Goal: Information Seeking & Learning: Find contact information

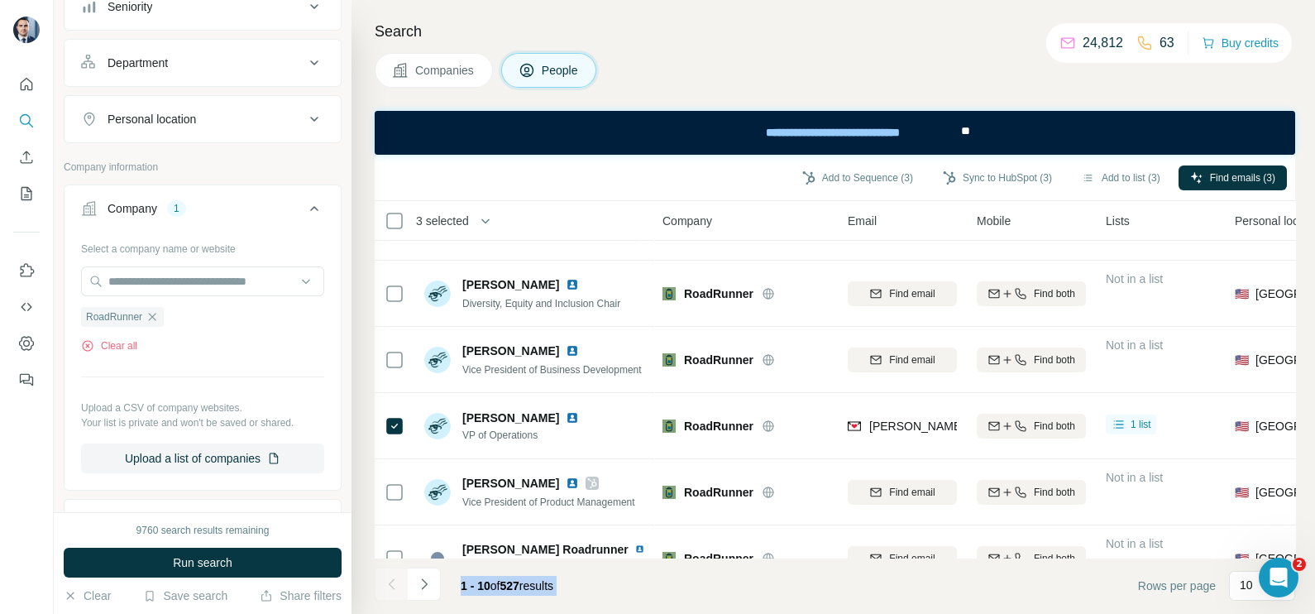
scroll to position [355, 0]
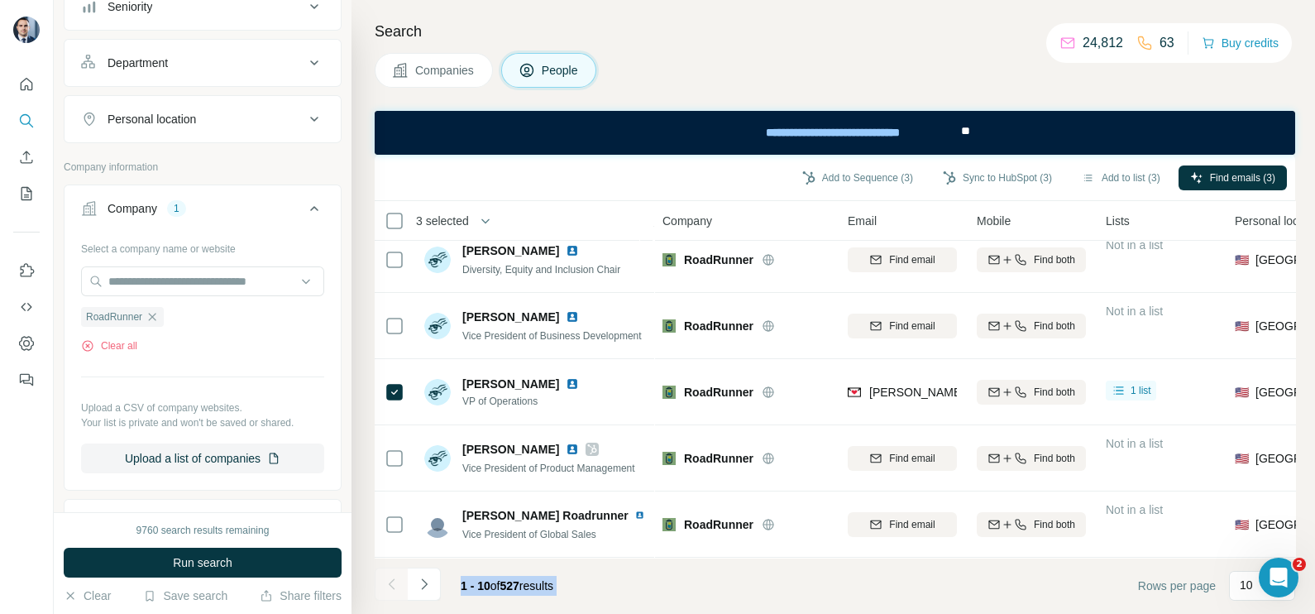
click at [428, 79] on button "Companies" at bounding box center [434, 70] width 118 height 35
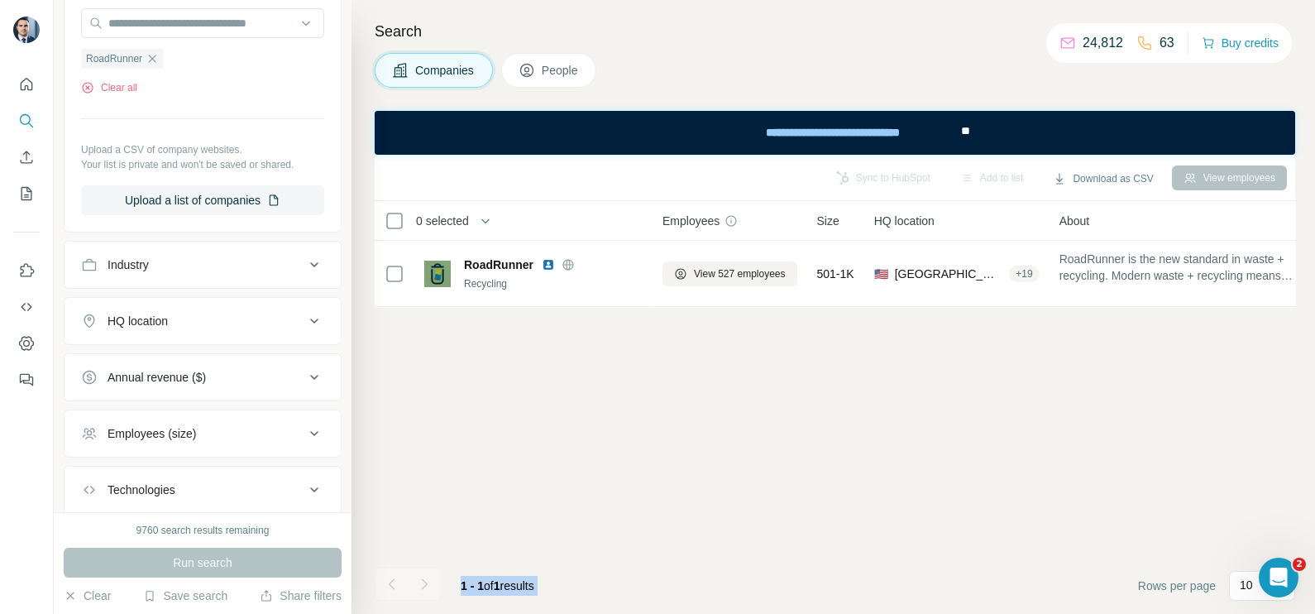
scroll to position [0, 0]
click at [157, 57] on icon "button" at bounding box center [152, 58] width 13 height 13
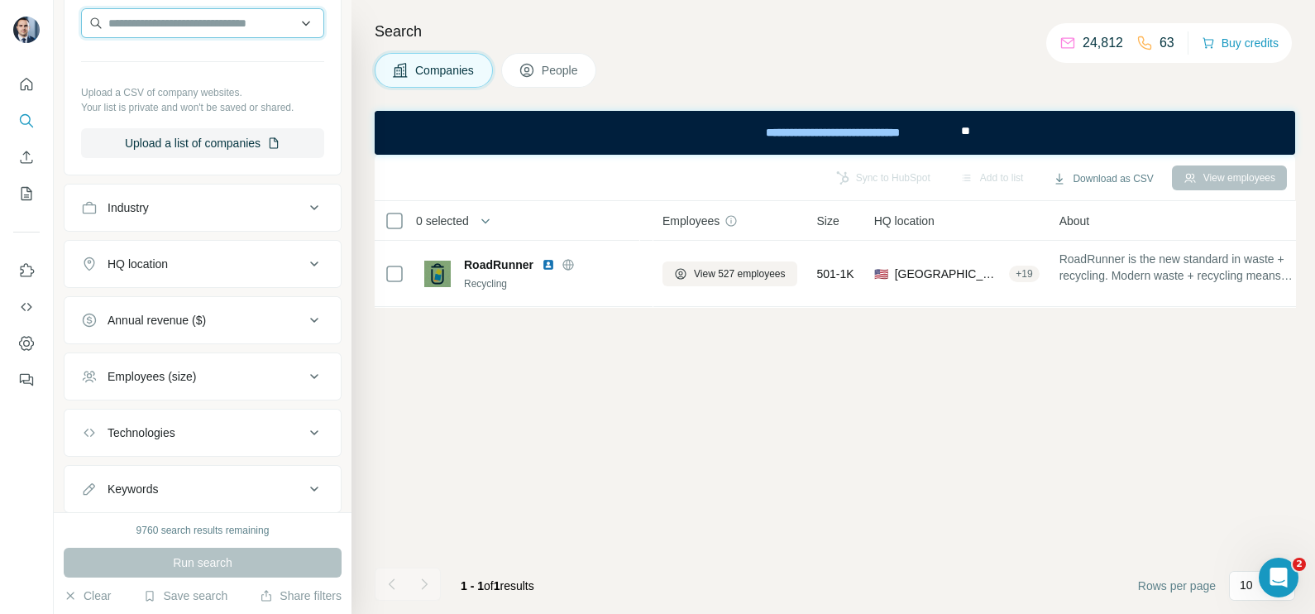
click at [151, 31] on input "text" at bounding box center [202, 23] width 243 height 30
paste input "**********"
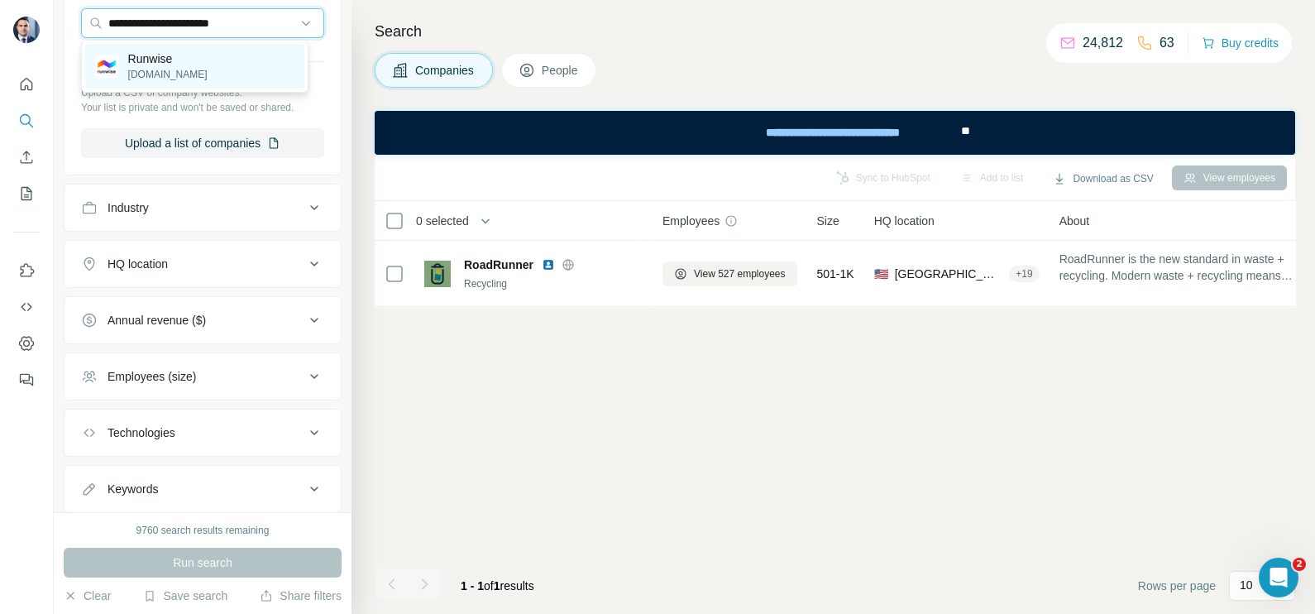
type input "**********"
click at [175, 67] on p "[DOMAIN_NAME]" at bounding box center [167, 74] width 79 height 15
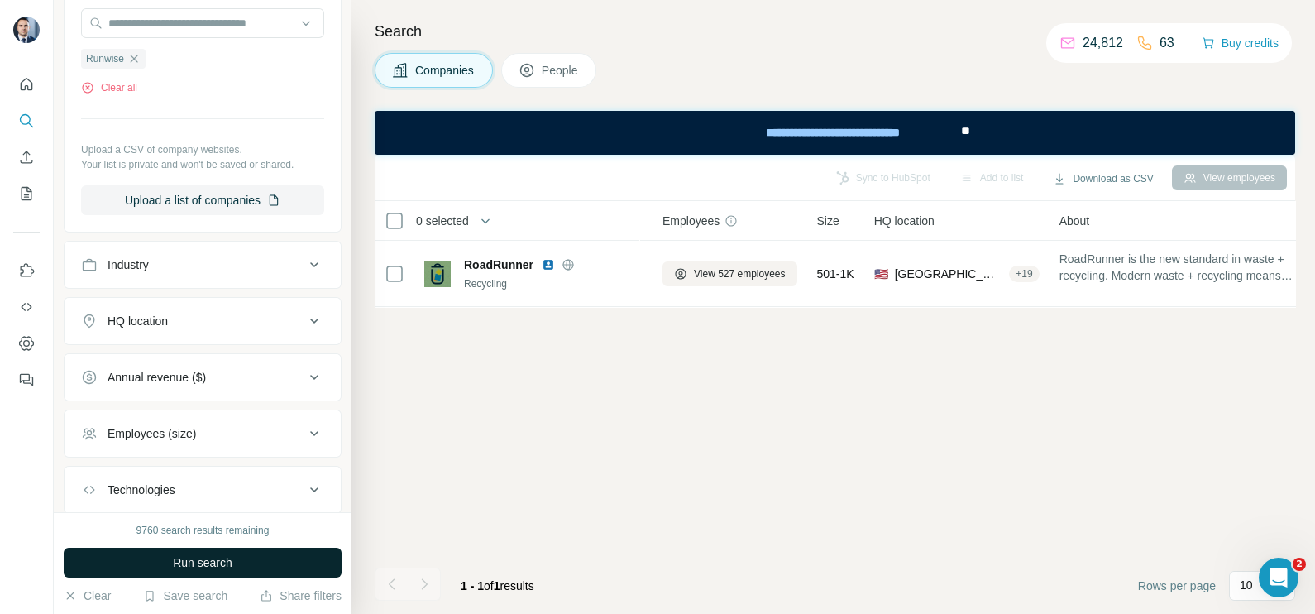
click at [222, 557] on span "Run search" at bounding box center [203, 562] width 60 height 17
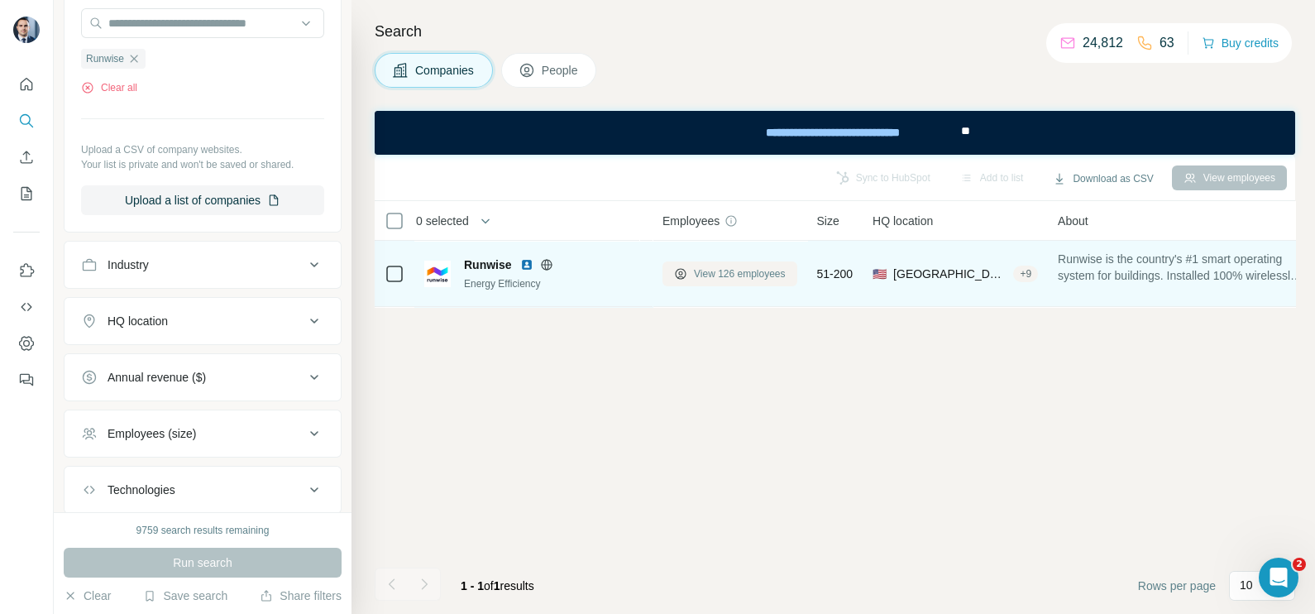
click at [746, 278] on span "View 126 employees" at bounding box center [740, 273] width 92 height 15
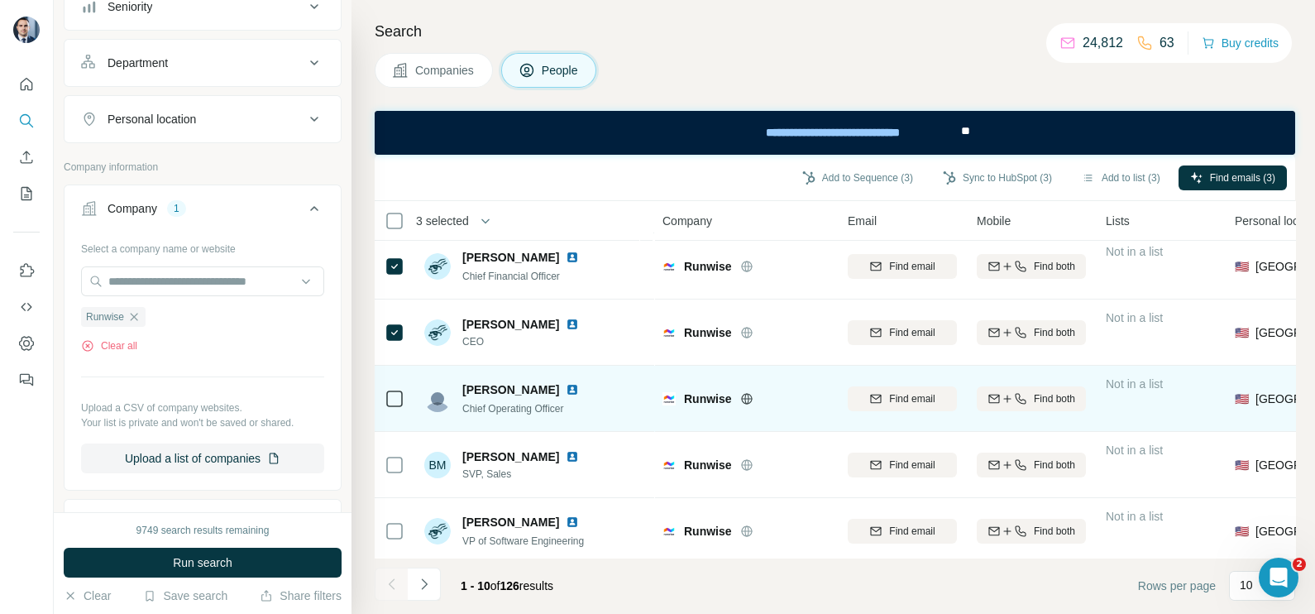
scroll to position [310, 0]
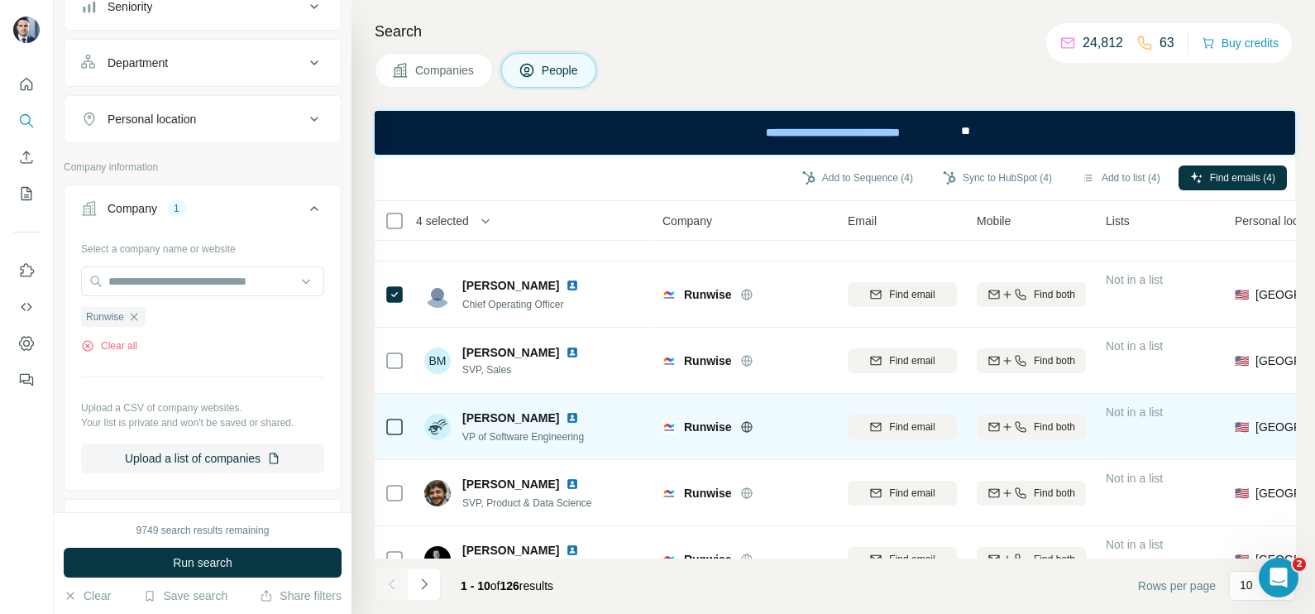
click at [406, 422] on td at bounding box center [395, 427] width 40 height 66
click at [405, 423] on td at bounding box center [395, 427] width 40 height 66
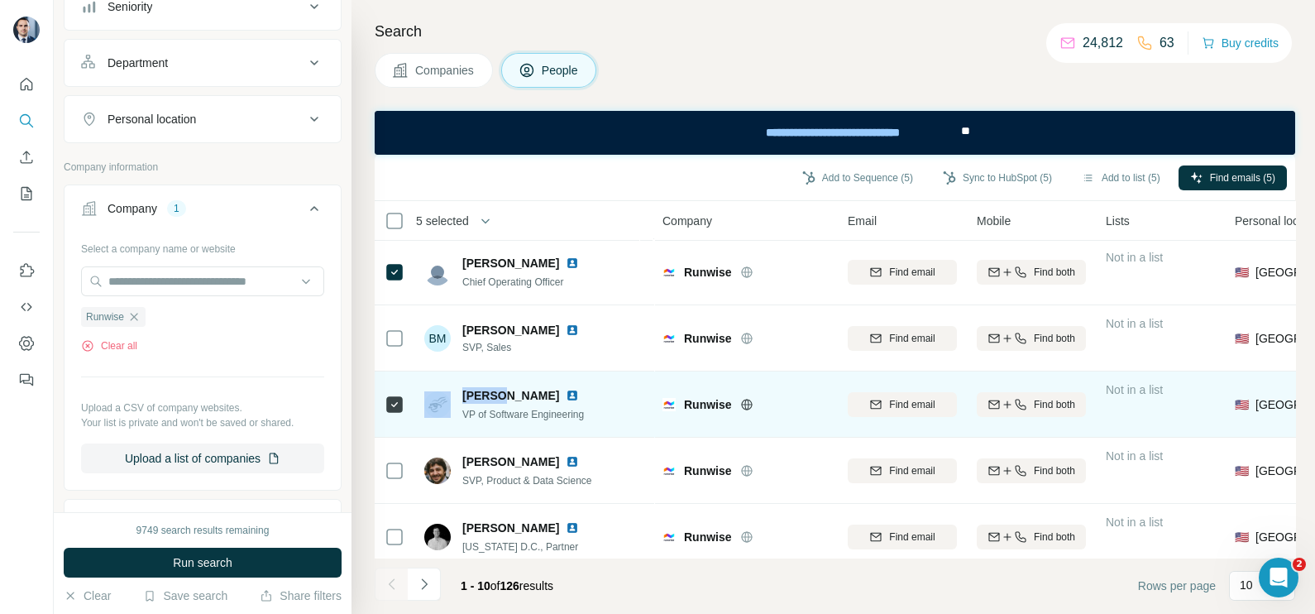
scroll to position [355, 0]
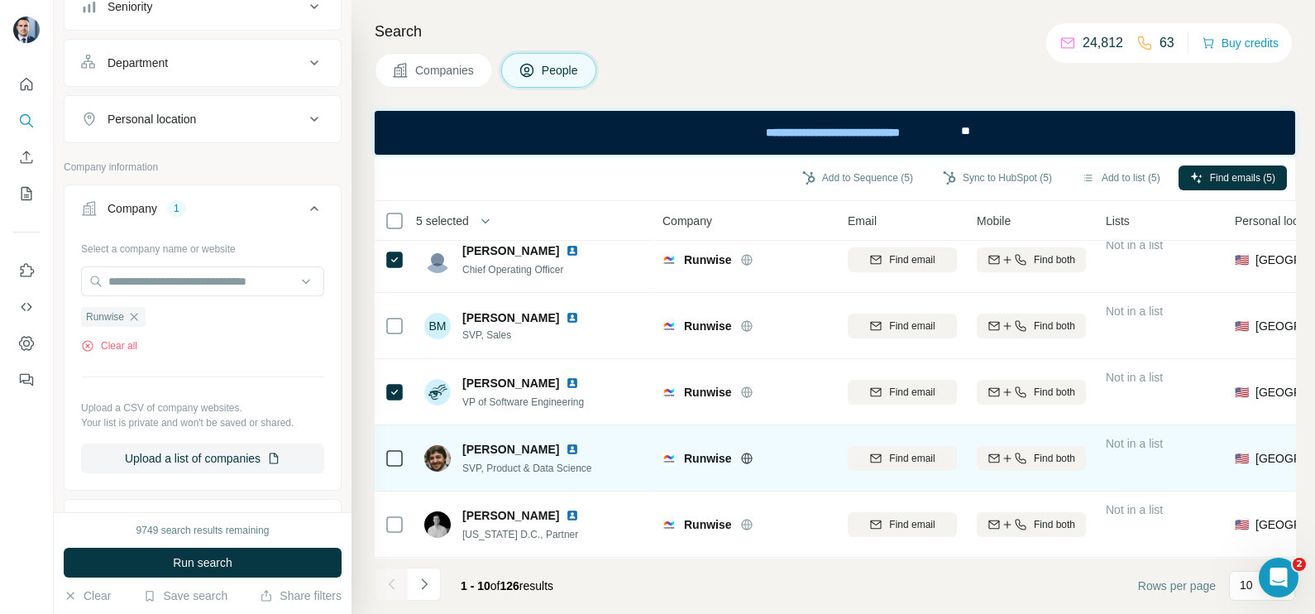
click at [612, 480] on td "[PERSON_NAME] SVP, Product & Data Science" at bounding box center [534, 458] width 240 height 66
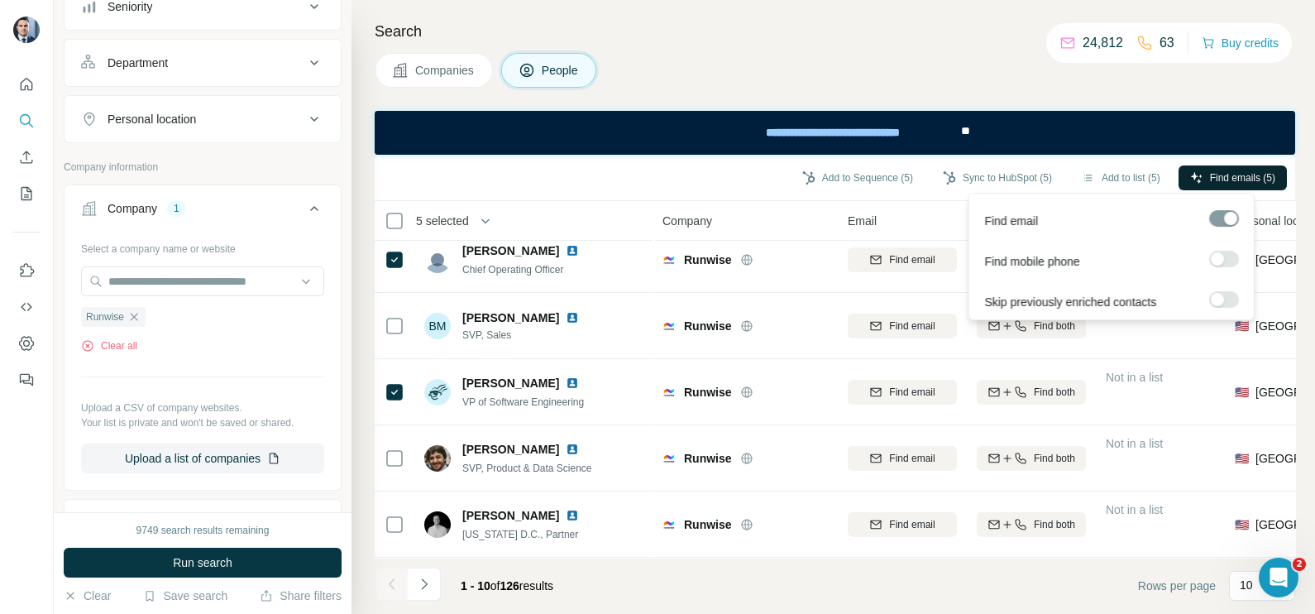
click at [1235, 173] on span "Find emails (5)" at bounding box center [1242, 177] width 65 height 15
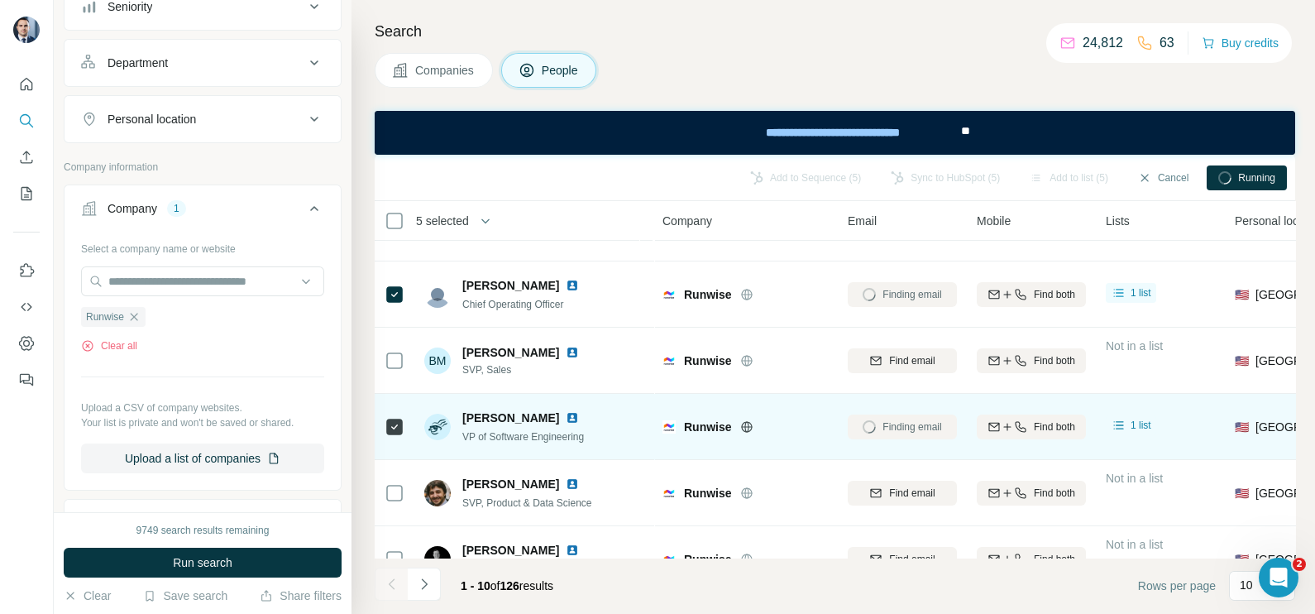
scroll to position [0, 0]
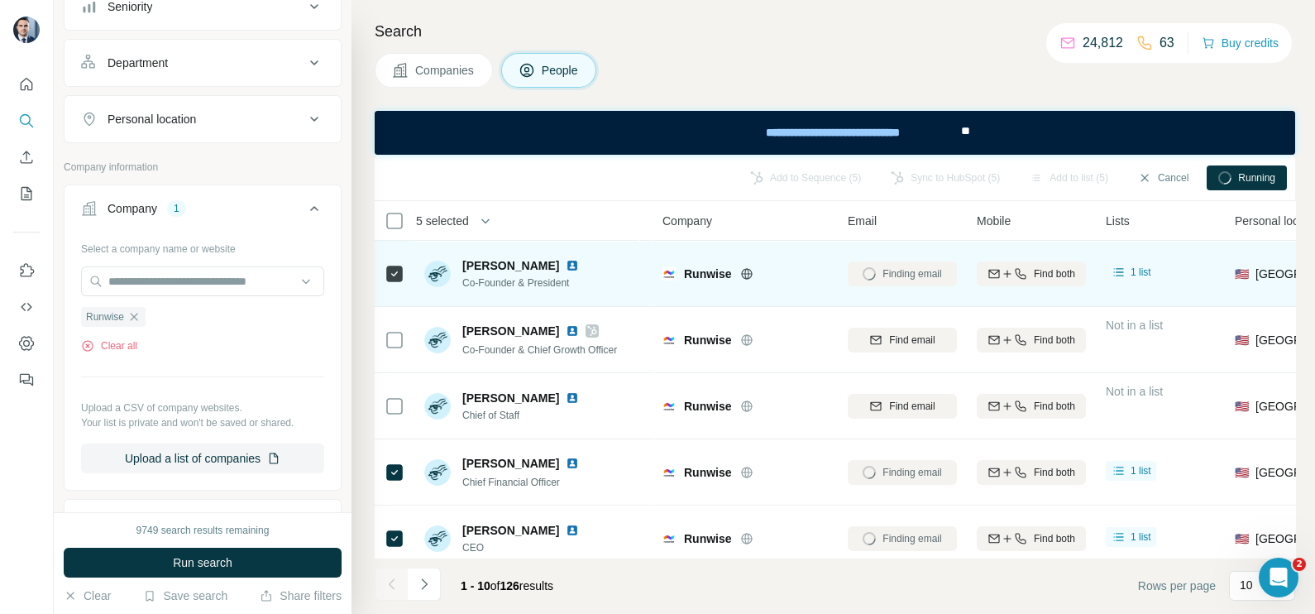
click at [803, 298] on td "Runwise" at bounding box center [745, 274] width 185 height 66
click at [806, 265] on div "Runwise" at bounding box center [756, 273] width 144 height 17
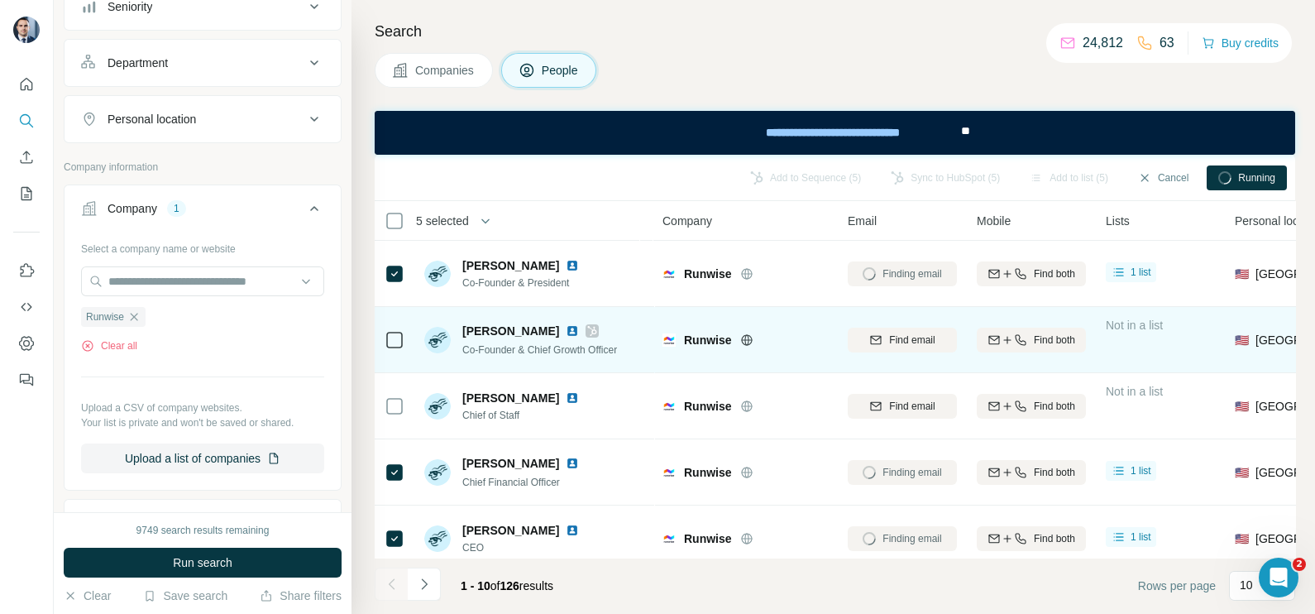
click at [802, 318] on div "Runwise" at bounding box center [744, 339] width 165 height 45
click at [821, 310] on td "Runwise" at bounding box center [745, 340] width 185 height 66
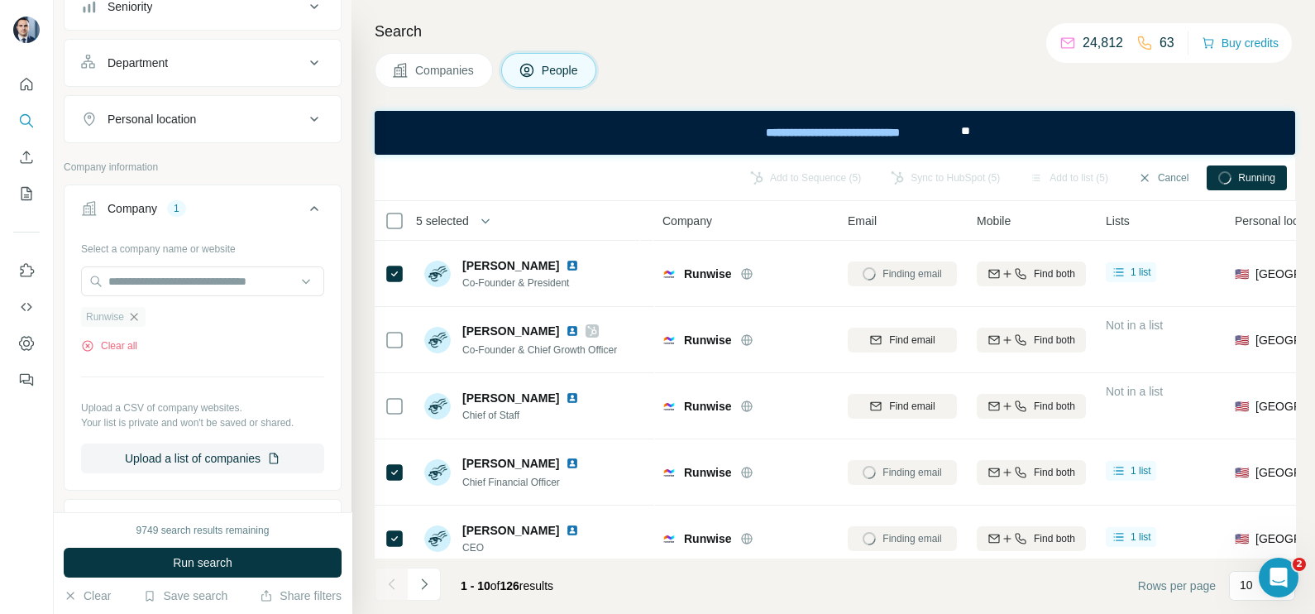
click at [130, 318] on icon "button" at bounding box center [133, 316] width 13 height 13
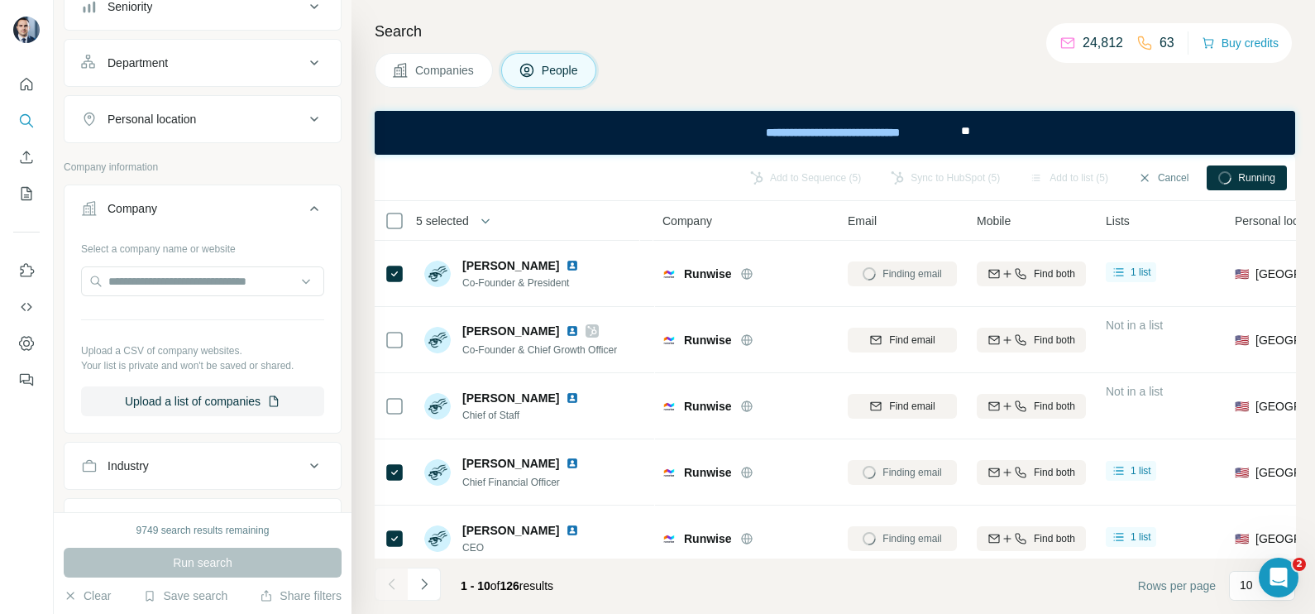
click at [445, 60] on button "Companies" at bounding box center [434, 70] width 118 height 35
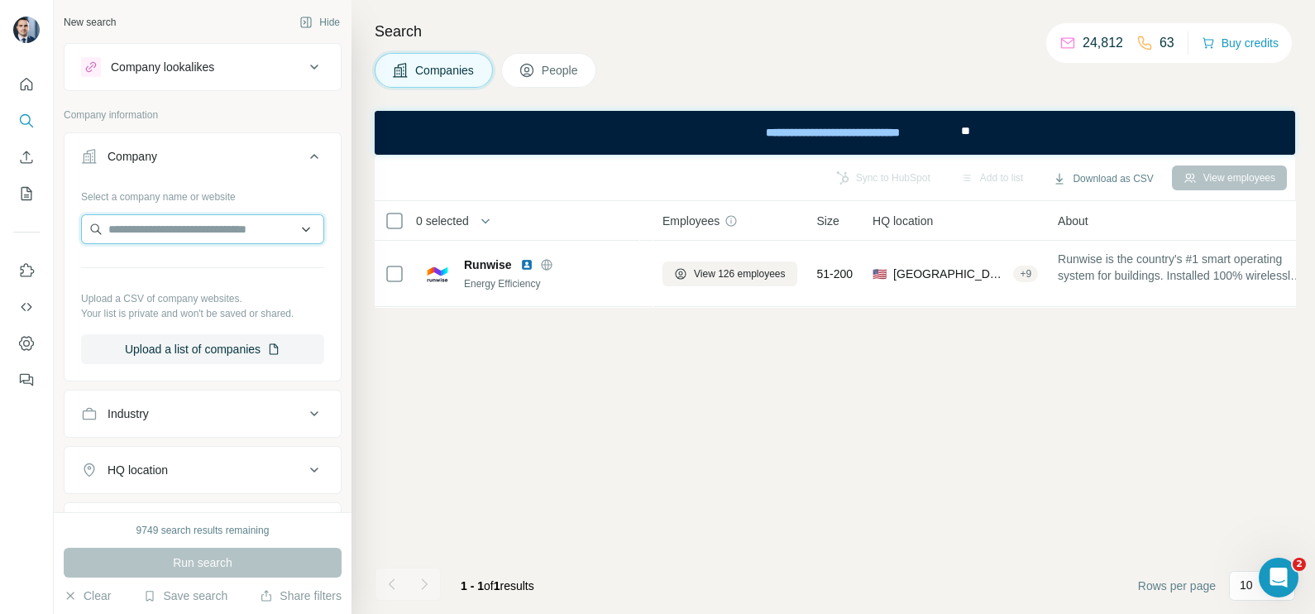
click at [159, 220] on input "text" at bounding box center [202, 229] width 243 height 30
paste input "**********"
type input "**********"
click at [160, 269] on p "Solarcycle" at bounding box center [167, 265] width 79 height 17
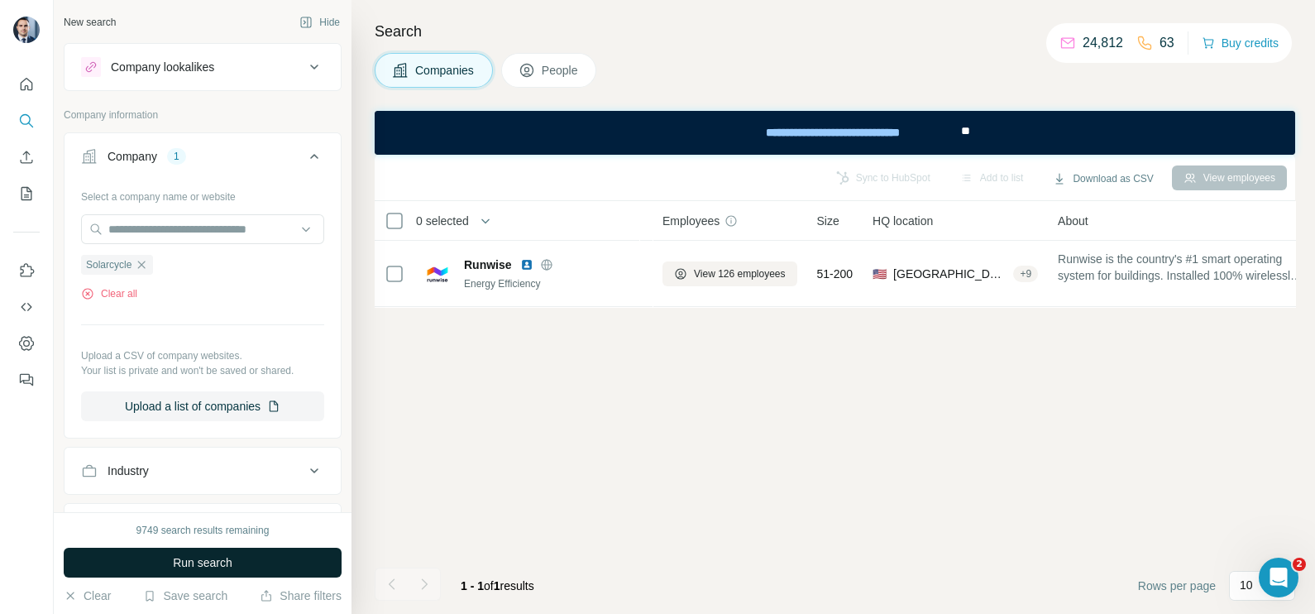
click at [246, 569] on button "Run search" at bounding box center [203, 563] width 278 height 30
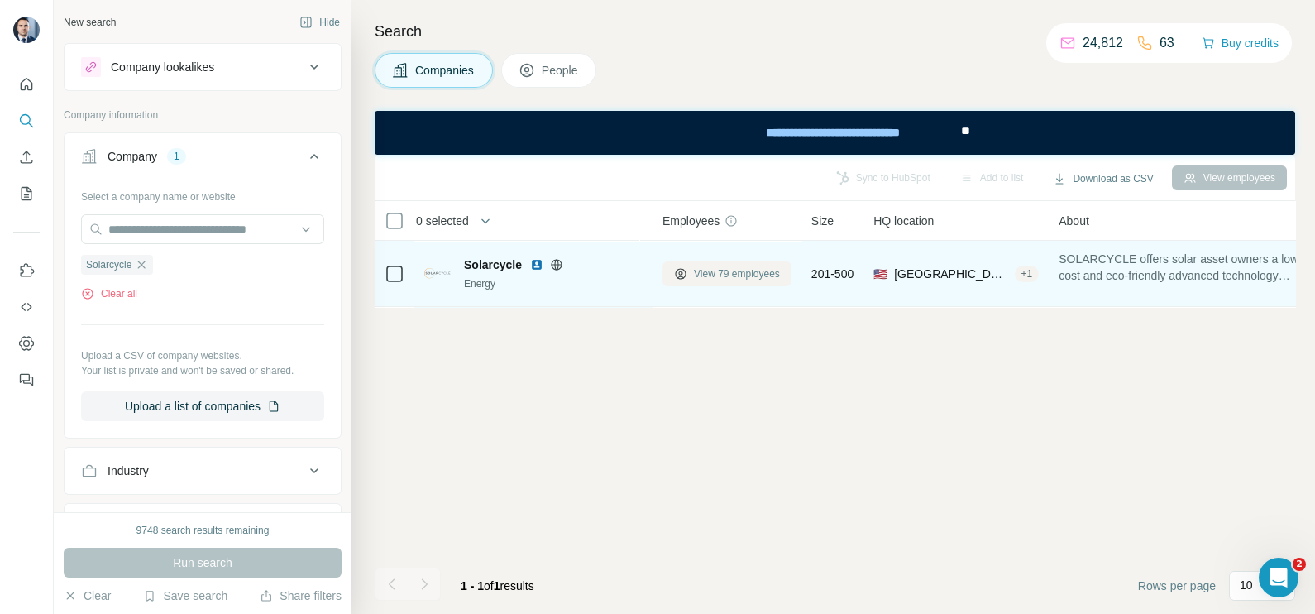
click at [750, 266] on span "View 79 employees" at bounding box center [737, 273] width 86 height 15
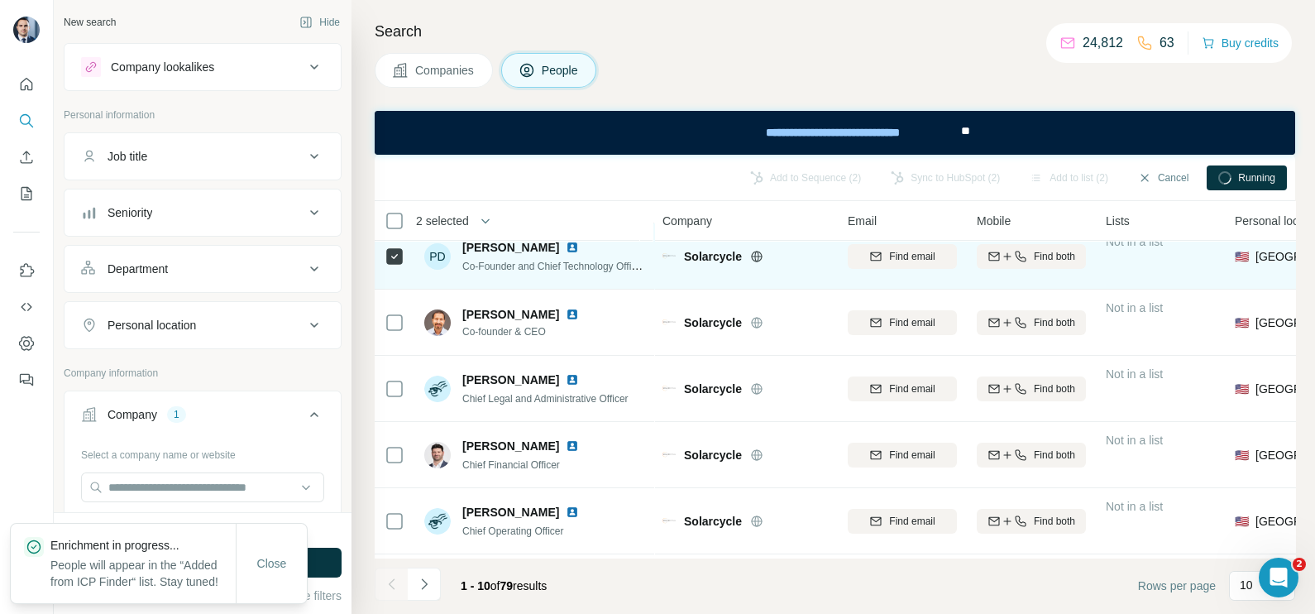
scroll to position [103, 0]
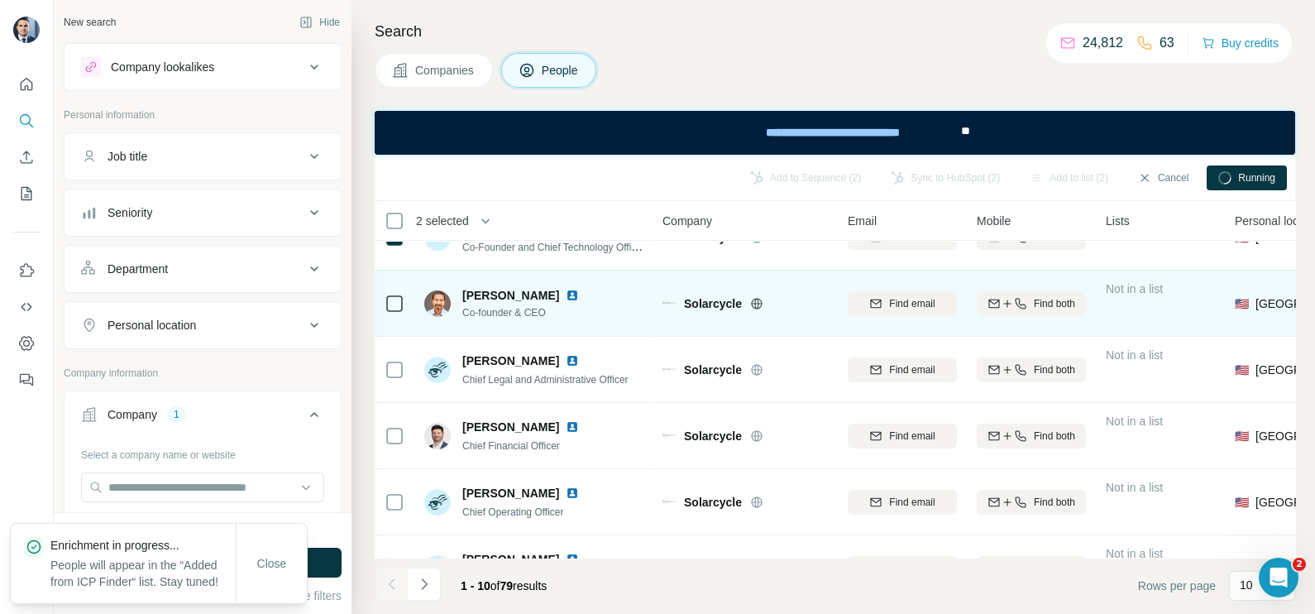
click at [394, 316] on div at bounding box center [395, 302] width 20 height 45
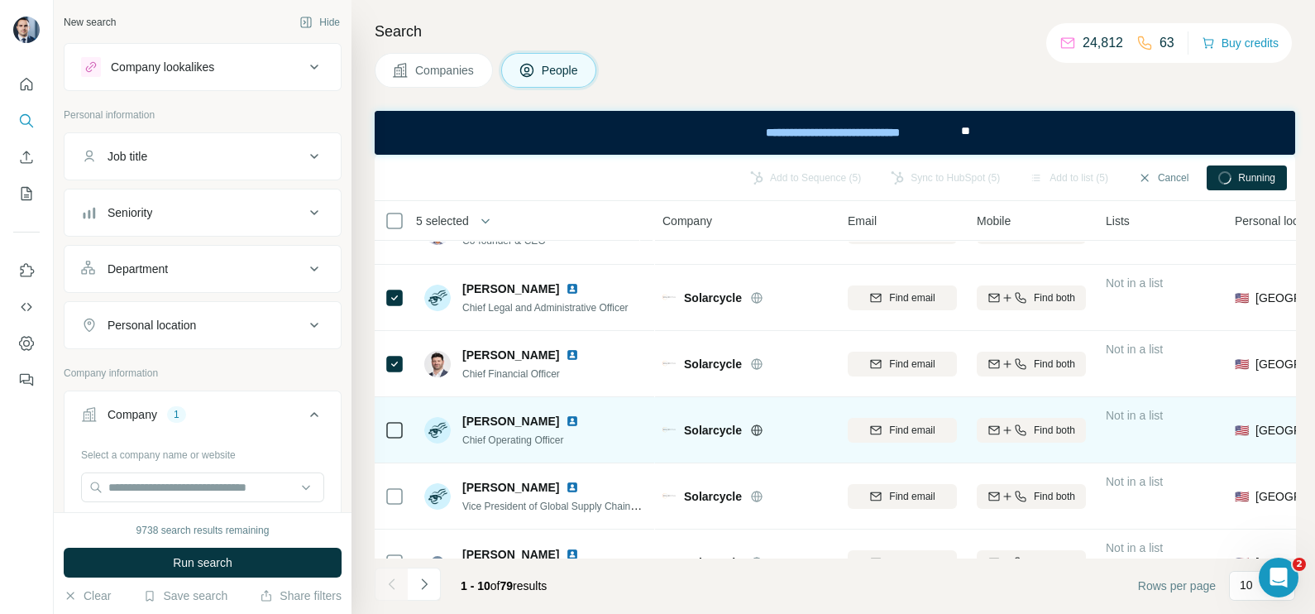
scroll to position [206, 0]
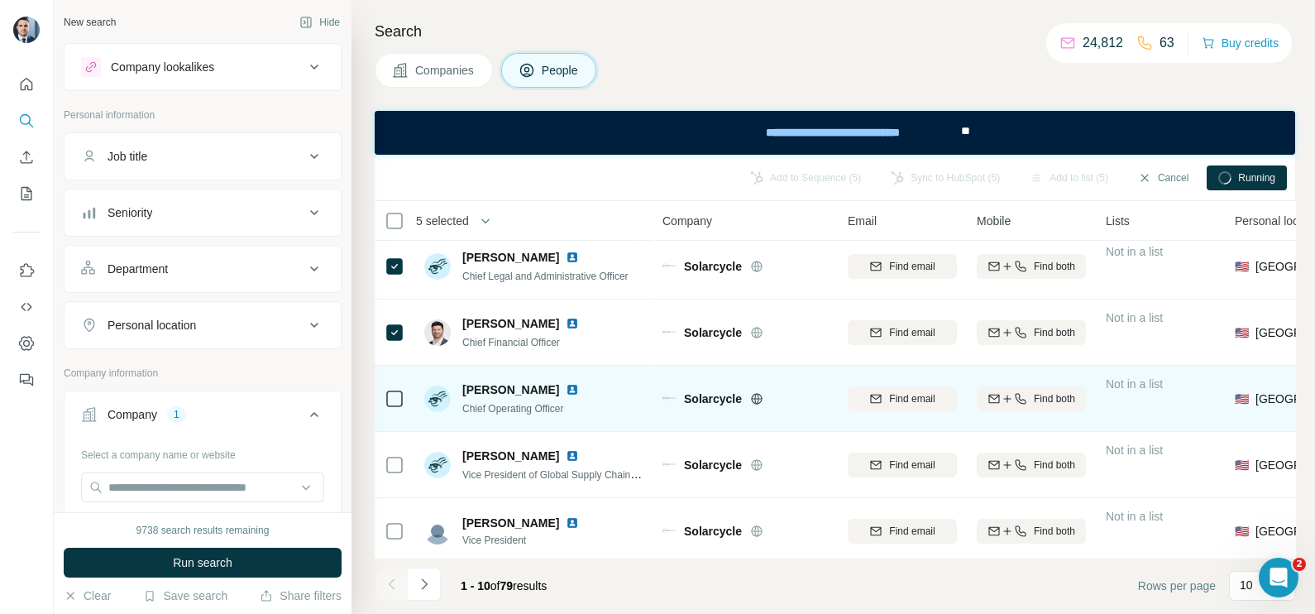
click at [403, 397] on icon at bounding box center [395, 399] width 20 height 20
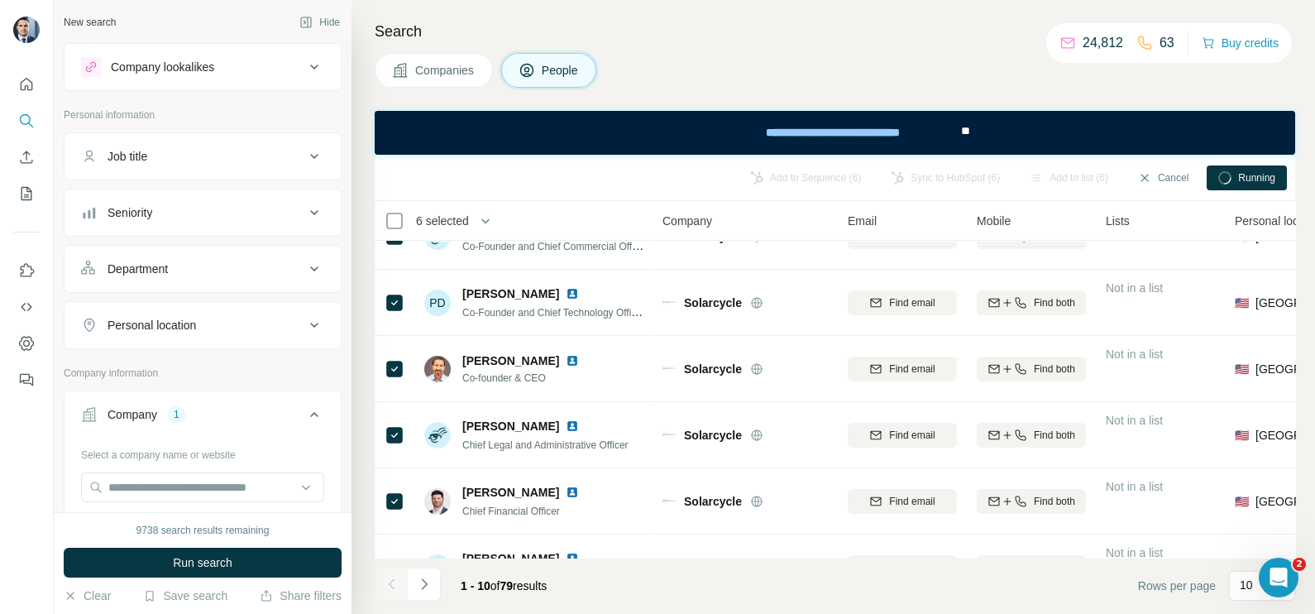
scroll to position [0, 0]
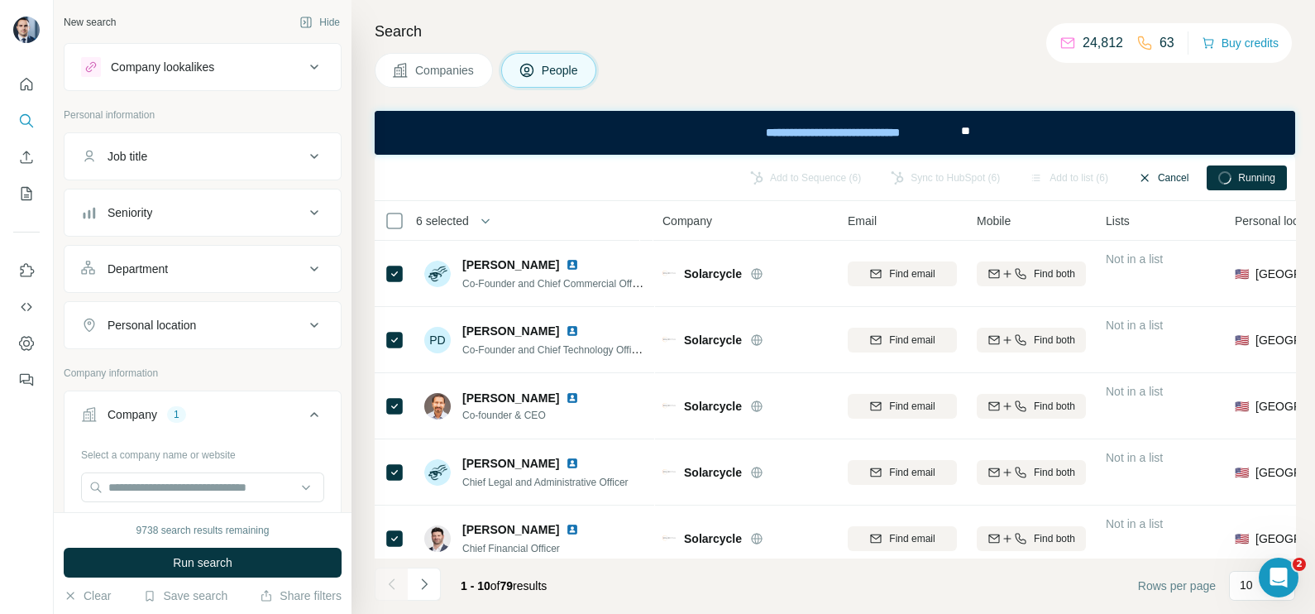
click at [1158, 179] on button "Cancel" at bounding box center [1163, 177] width 74 height 25
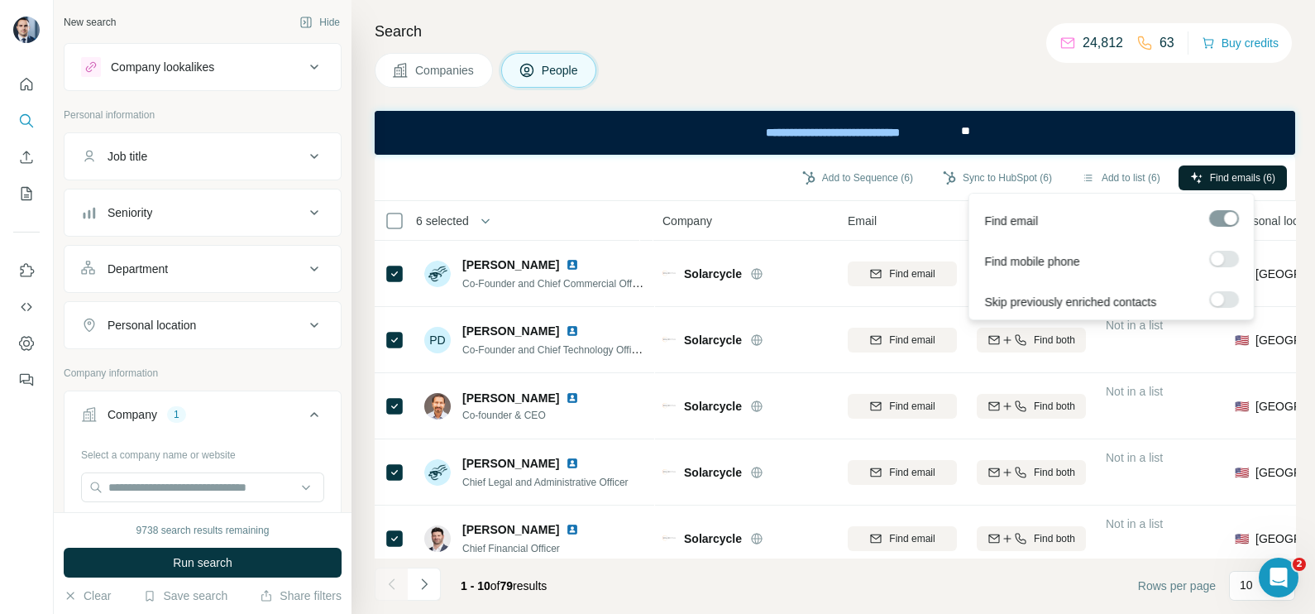
click at [1242, 174] on span "Find emails (6)" at bounding box center [1242, 177] width 65 height 15
